Goal: Transaction & Acquisition: Purchase product/service

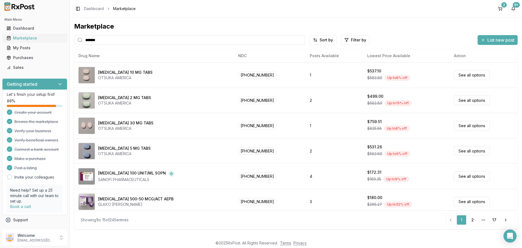
click at [25, 40] on div "Marketplace" at bounding box center [35, 37] width 56 height 5
click at [501, 10] on button "2" at bounding box center [500, 8] width 9 height 9
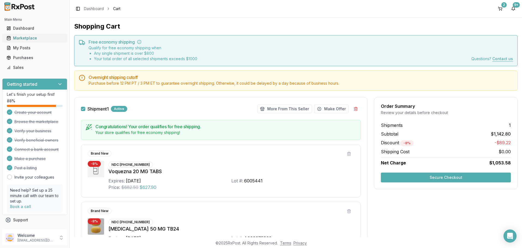
click at [24, 39] on div "Marketplace" at bounding box center [35, 37] width 56 height 5
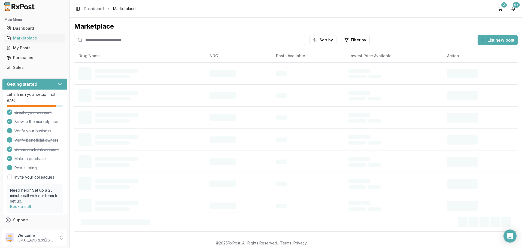
click at [147, 38] on input "search" at bounding box center [189, 40] width 231 height 10
type input "********"
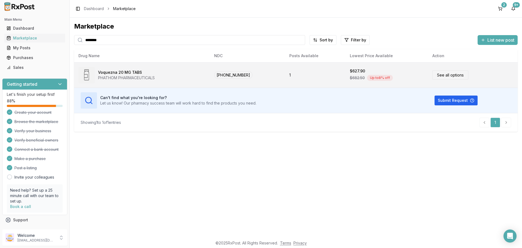
click at [450, 76] on link "See all options" at bounding box center [451, 75] width 36 height 10
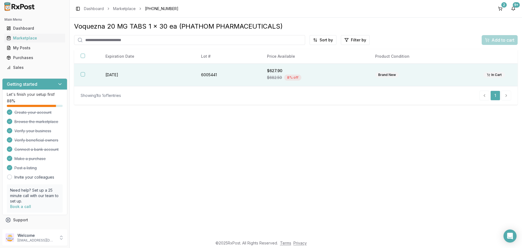
click at [82, 73] on button "button" at bounding box center [83, 74] width 4 height 4
click at [498, 39] on span "Add to cart" at bounding box center [503, 40] width 23 height 7
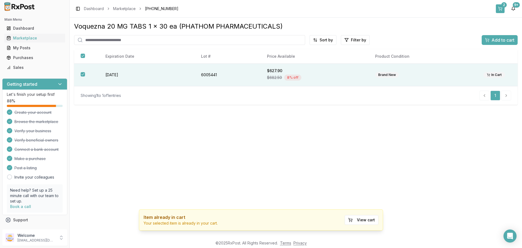
click at [502, 8] on button "2" at bounding box center [500, 8] width 9 height 9
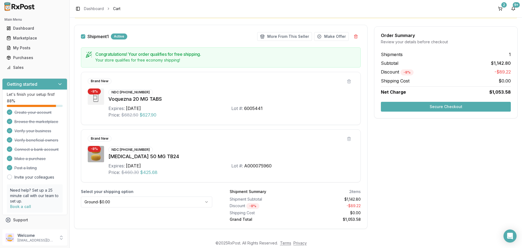
scroll to position [80, 0]
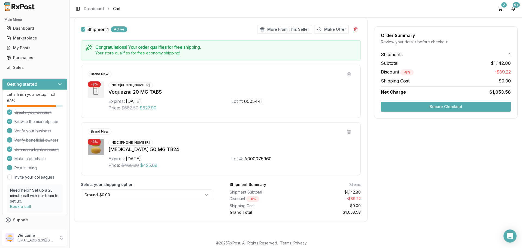
click at [452, 106] on button "Secure Checkout" at bounding box center [446, 107] width 130 height 10
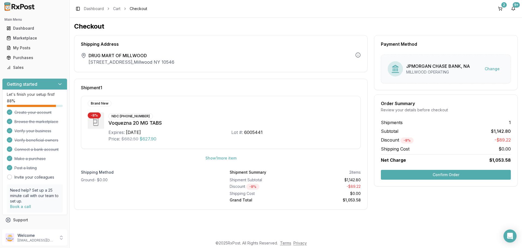
click at [443, 173] on button "Confirm Order" at bounding box center [446, 175] width 130 height 10
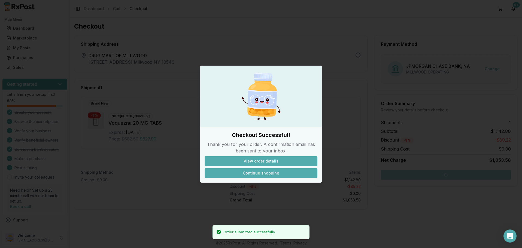
click at [257, 173] on button "Continue shopping" at bounding box center [261, 173] width 113 height 10
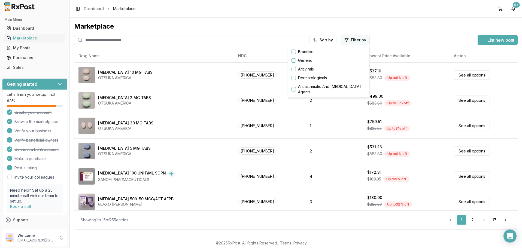
click at [348, 41] on html "Main Menu Dashboard Marketplace My Posts Purchases Sales Getting started Let's …" at bounding box center [261, 124] width 522 height 248
click at [295, 52] on button "button" at bounding box center [294, 52] width 4 height 4
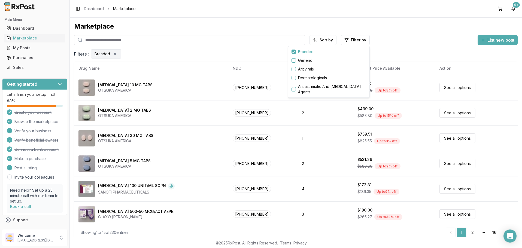
click at [320, 42] on html "Main Menu Dashboard Marketplace My Posts Purchases Sales Getting started Let's …" at bounding box center [261, 124] width 522 height 248
click at [325, 41] on html "Main Menu Dashboard Marketplace My Posts Purchases Sales Getting started Let's …" at bounding box center [261, 124] width 522 height 248
click at [303, 77] on div "Discount Percentage" at bounding box center [310, 78] width 52 height 9
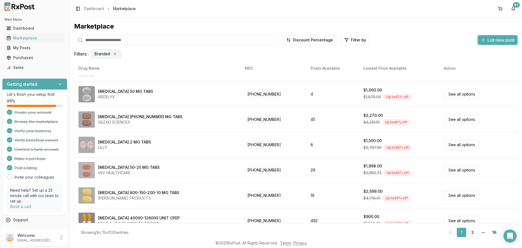
scroll to position [229, 0]
